Goal: Task Accomplishment & Management: Use online tool/utility

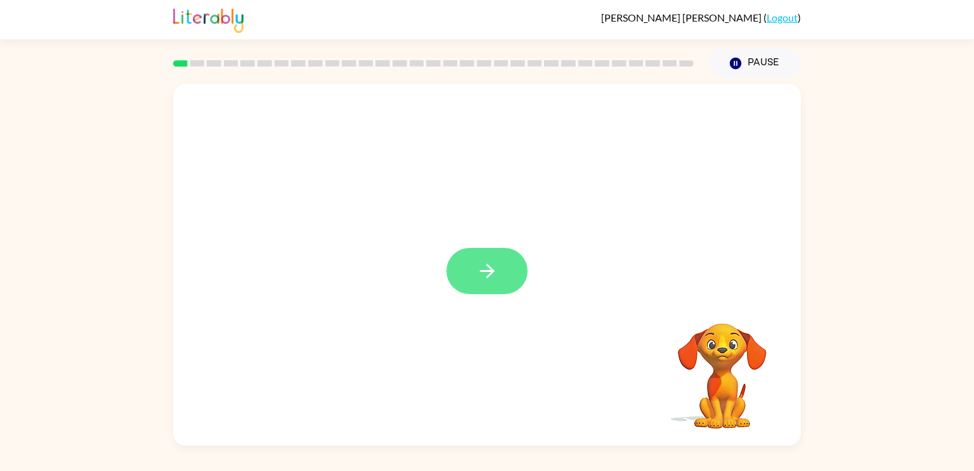
click at [510, 268] on button "button" at bounding box center [487, 271] width 81 height 46
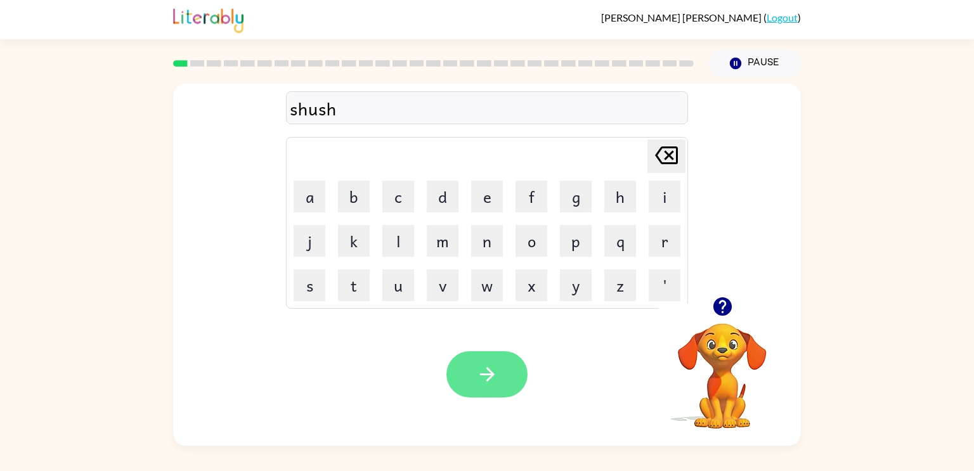
click at [468, 378] on button "button" at bounding box center [487, 374] width 81 height 46
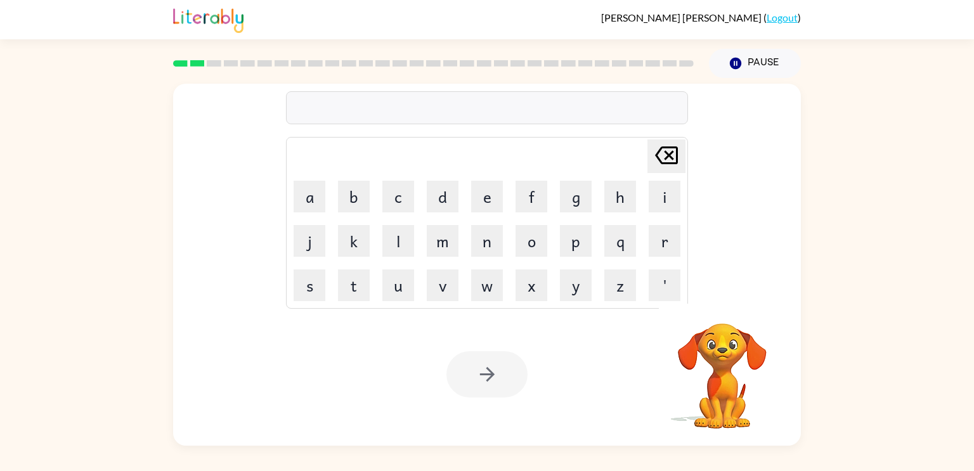
click at [374, 110] on div at bounding box center [487, 107] width 402 height 33
click at [346, 106] on div at bounding box center [487, 107] width 402 height 33
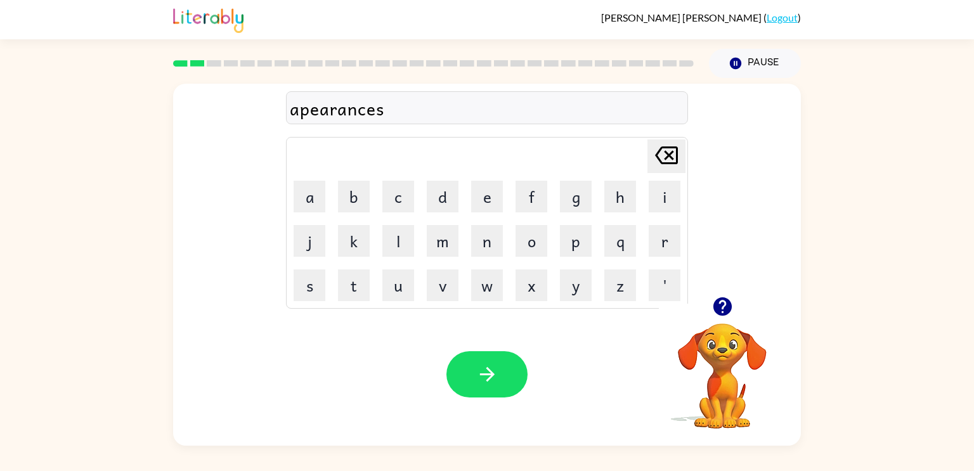
click at [400, 113] on div "apearances" at bounding box center [487, 108] width 395 height 27
click at [490, 388] on button "button" at bounding box center [487, 374] width 81 height 46
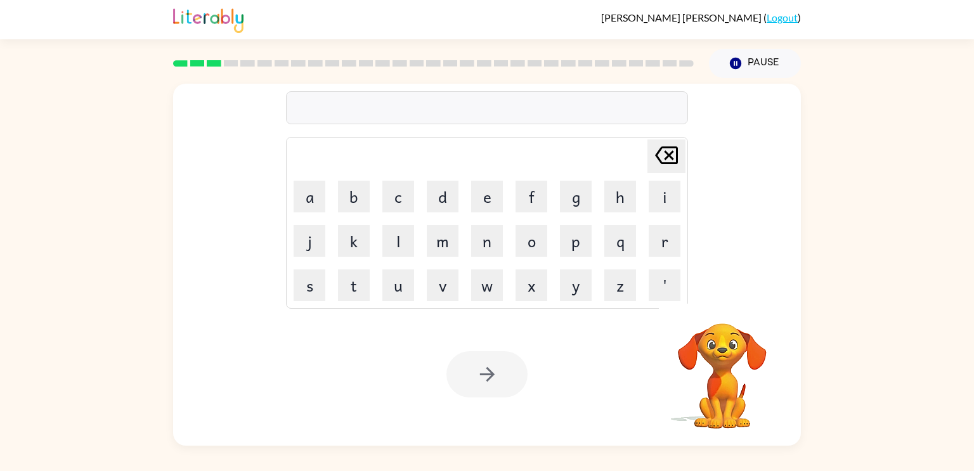
click at [412, 110] on div at bounding box center [487, 107] width 402 height 33
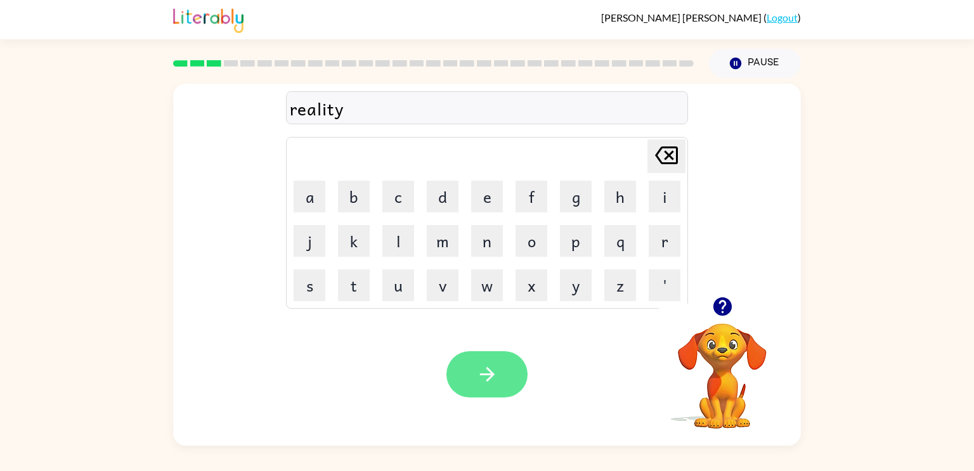
click at [499, 370] on button "button" at bounding box center [487, 374] width 81 height 46
click at [507, 367] on button "button" at bounding box center [487, 374] width 81 height 46
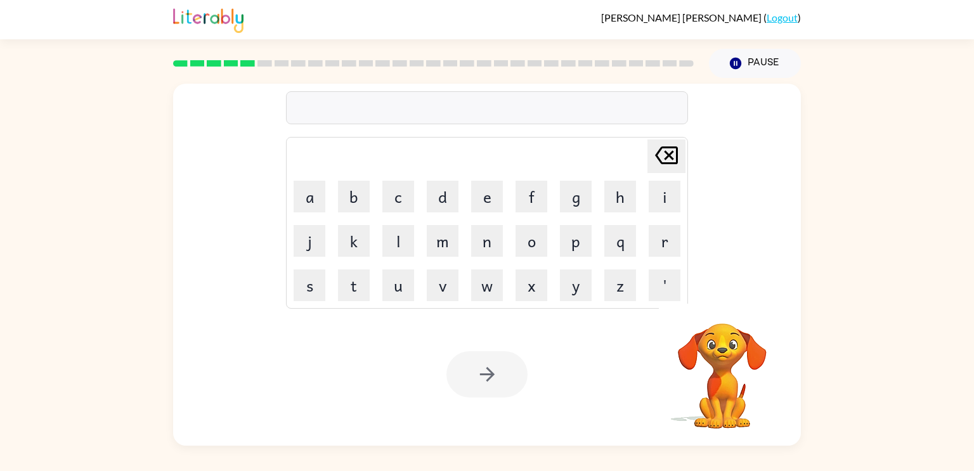
click at [395, 112] on div at bounding box center [487, 107] width 402 height 33
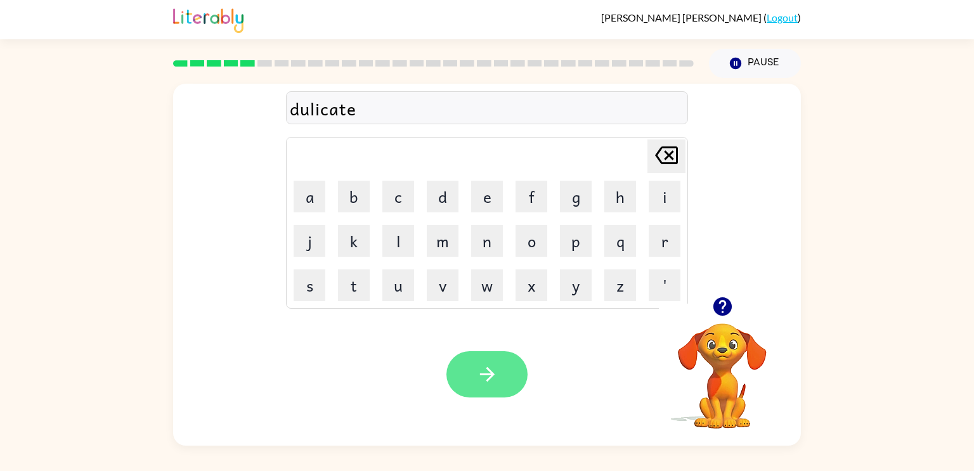
click at [503, 379] on button "button" at bounding box center [487, 374] width 81 height 46
click at [333, 113] on div "vacaition" at bounding box center [487, 108] width 395 height 27
click at [332, 110] on div "vacaition" at bounding box center [487, 108] width 395 height 27
click at [332, 111] on div "vacaition" at bounding box center [487, 108] width 395 height 27
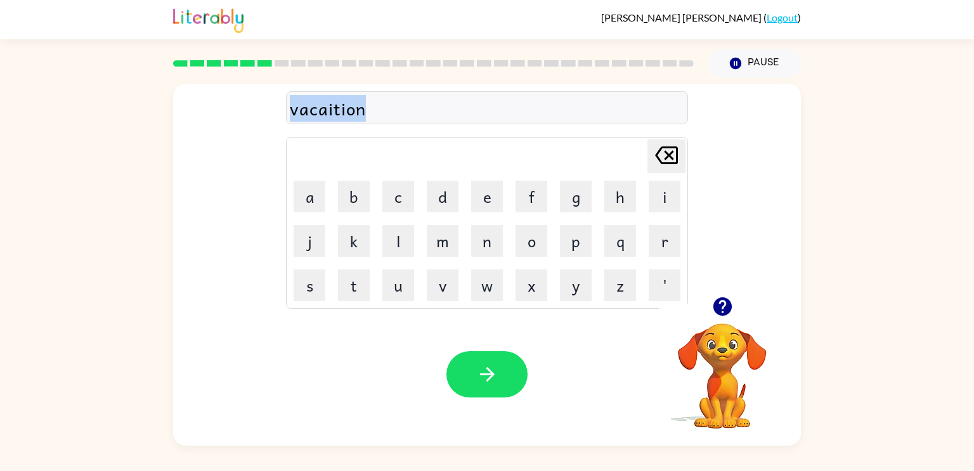
click at [334, 112] on div "vacaition" at bounding box center [487, 108] width 395 height 27
click at [487, 362] on button "button" at bounding box center [487, 374] width 81 height 46
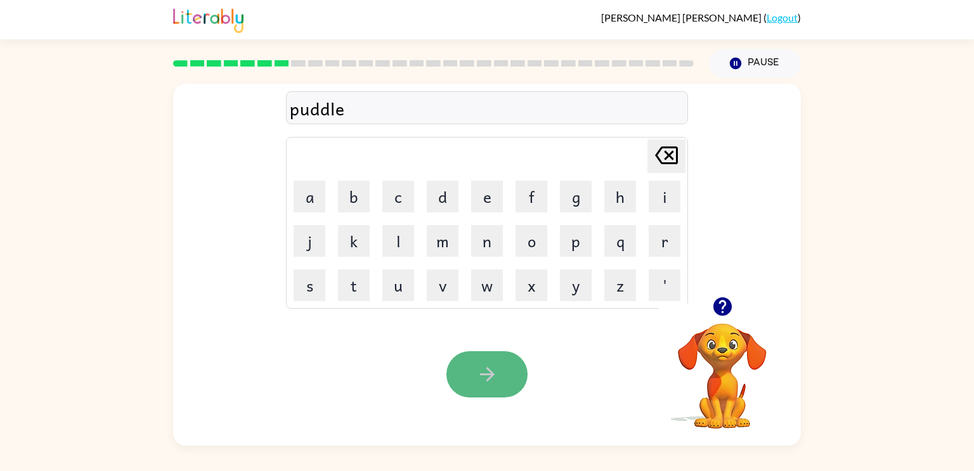
click at [478, 377] on icon "button" at bounding box center [487, 375] width 22 height 22
click at [459, 374] on button "button" at bounding box center [487, 374] width 81 height 46
click at [733, 350] on video "Your browser must support playing .mp4 files to use Literably. Please try using…" at bounding box center [722, 367] width 127 height 127
click at [726, 309] on icon "button" at bounding box center [722, 307] width 18 height 18
click at [506, 368] on button "button" at bounding box center [487, 374] width 81 height 46
